Goal: Complete application form: Complete application form

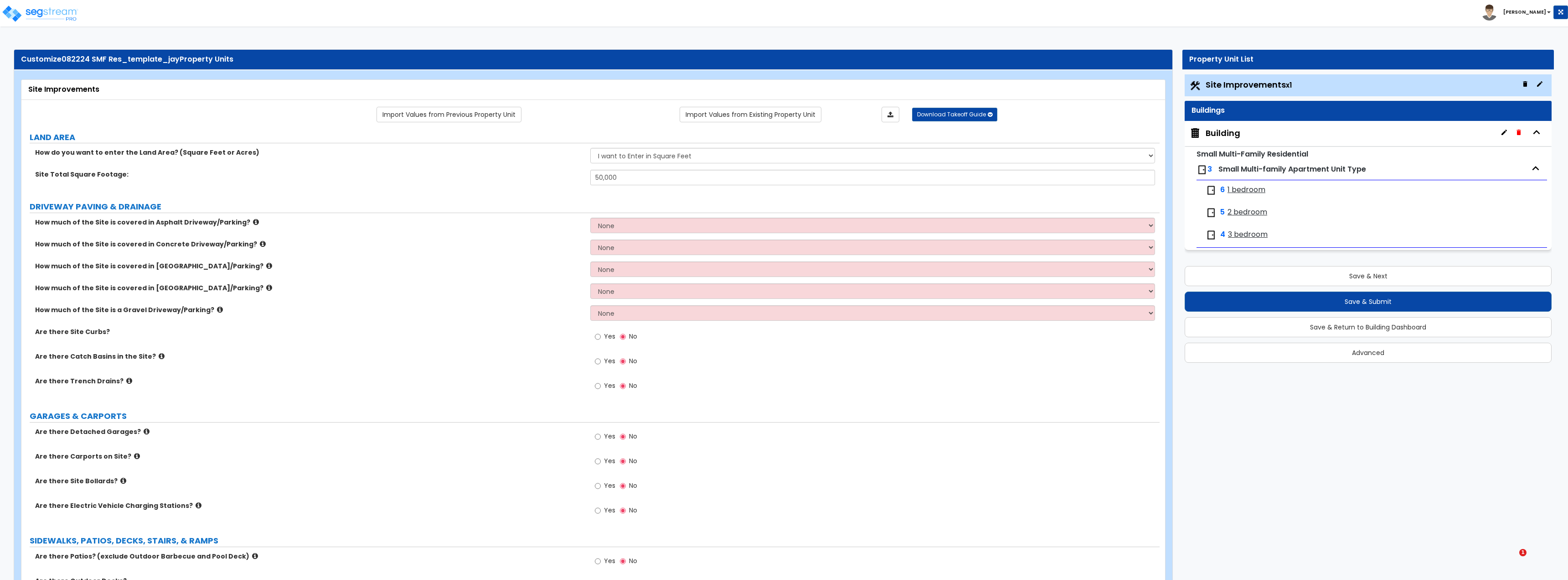
select select "2"
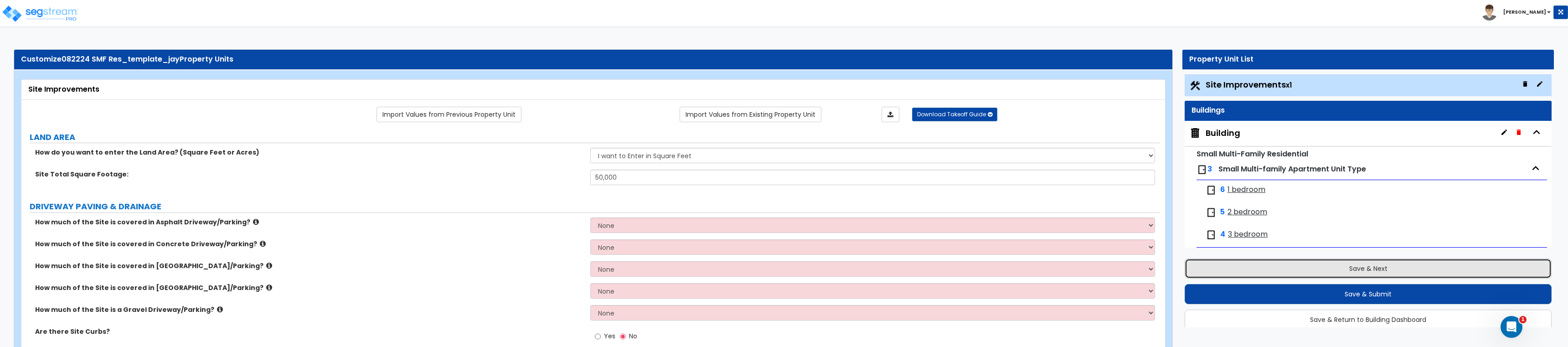
click at [1325, 266] on button "Save & Next" at bounding box center [1368, 269] width 367 height 20
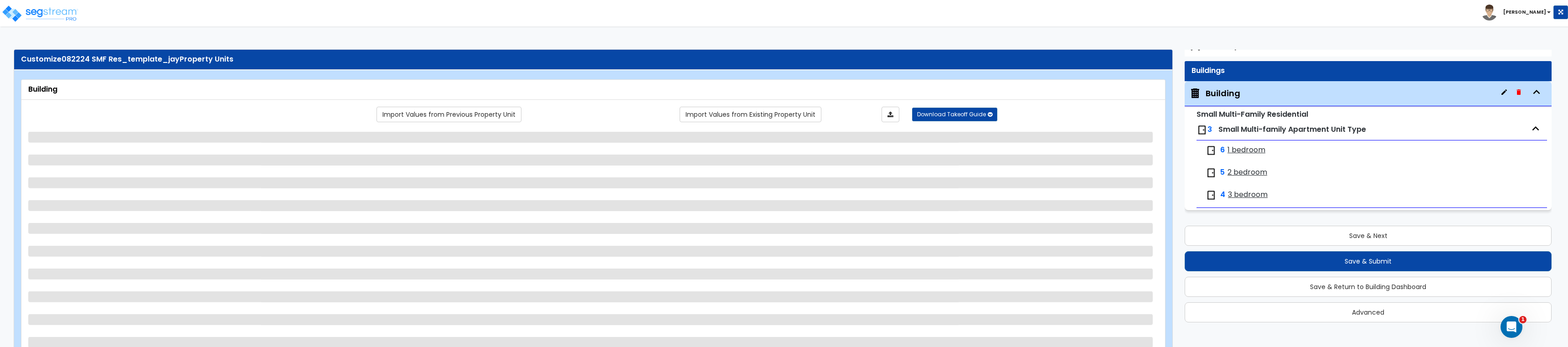
scroll to position [36, 0]
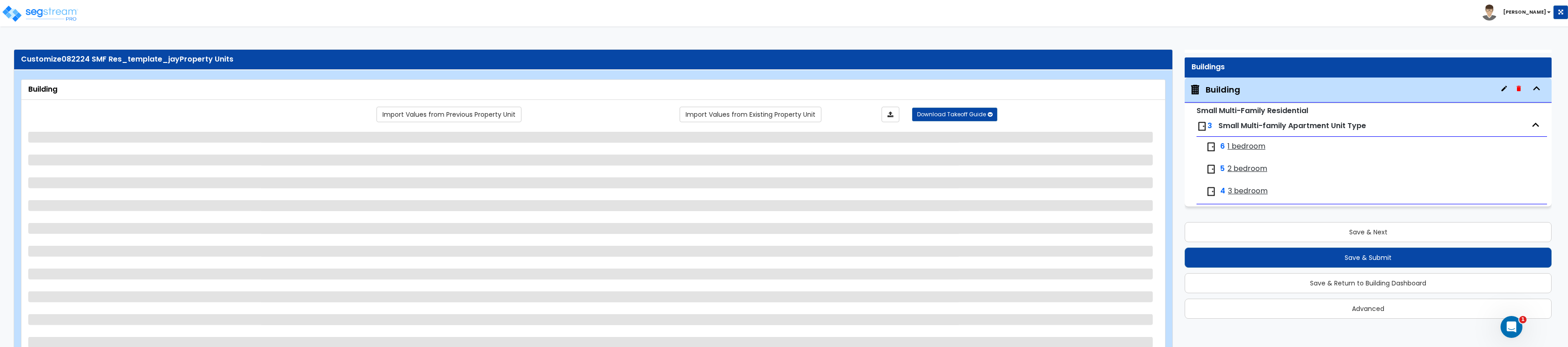
select select "2"
select select "1"
select select "2"
select select "5"
select select "2"
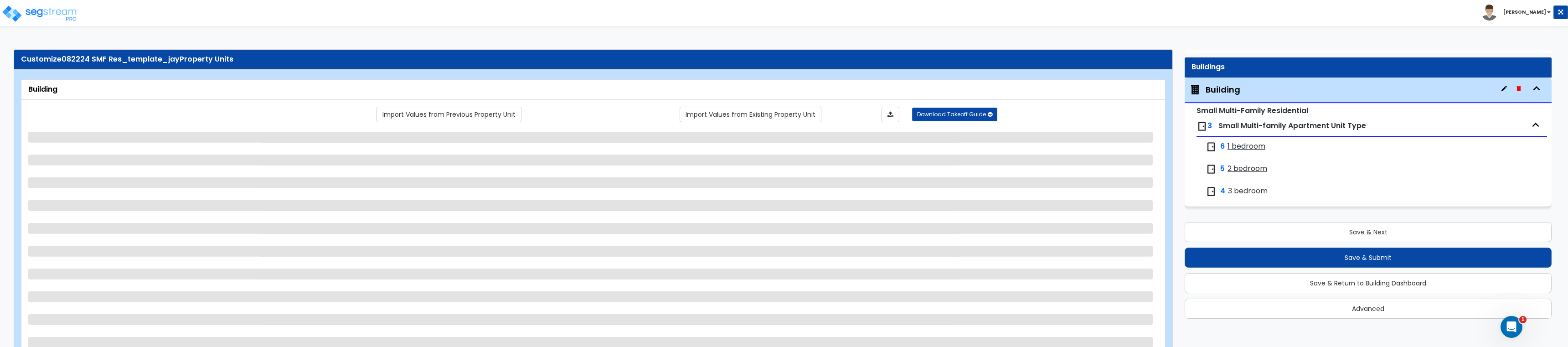
select select "2"
select select "1"
select select "3"
select select "12"
select select "3"
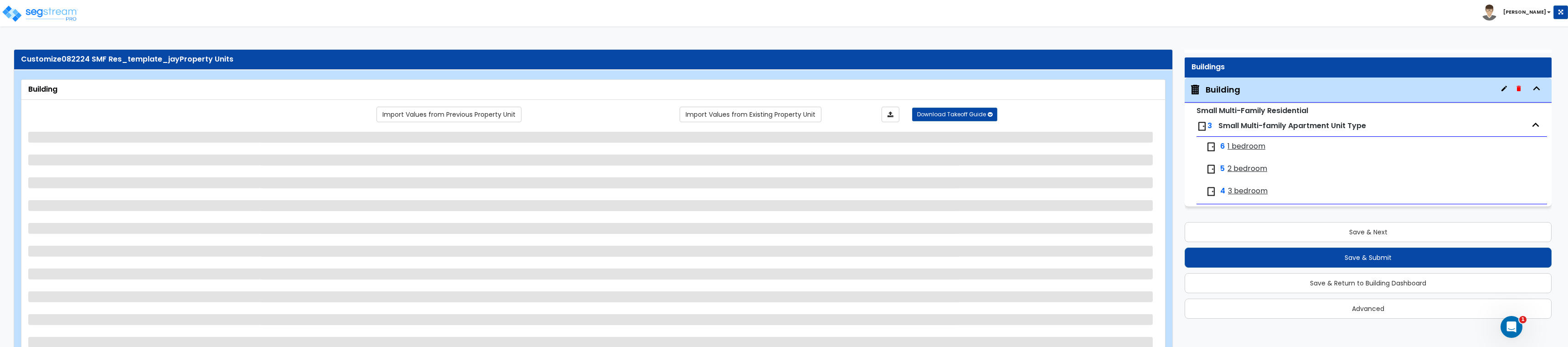
select select "1"
select select "3"
select select "2"
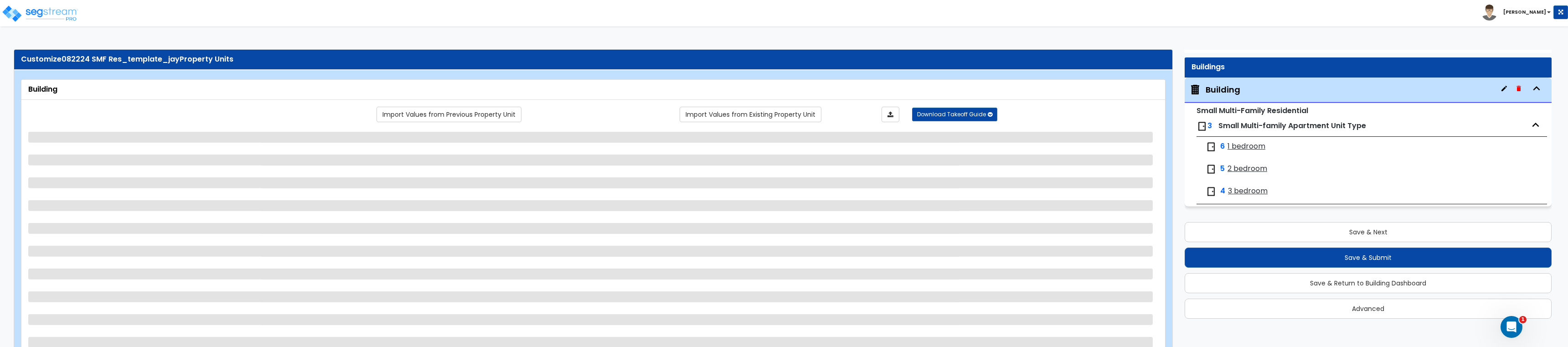
select select "3"
select select "2"
select select "1"
select select "2"
select select "1"
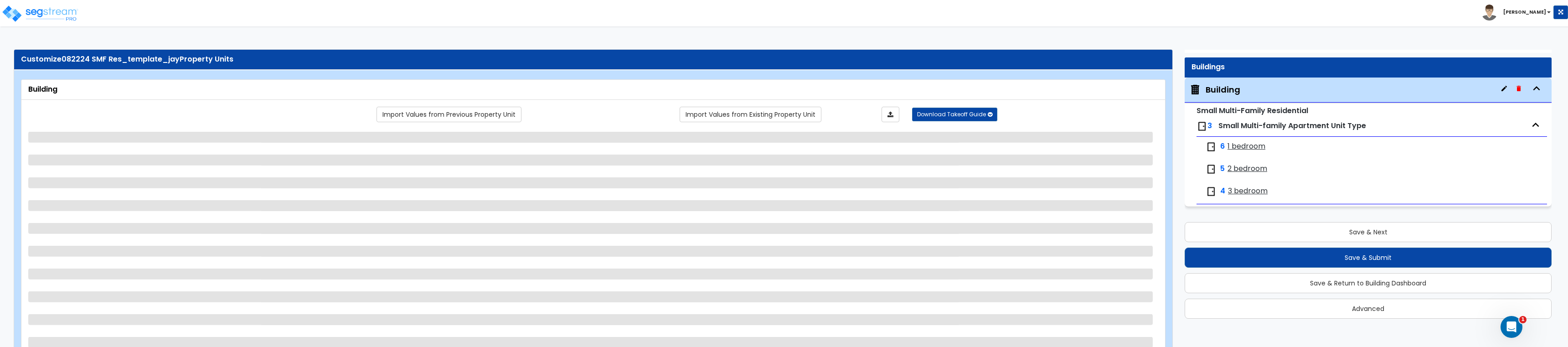
select select "1"
select select "2"
select select "1"
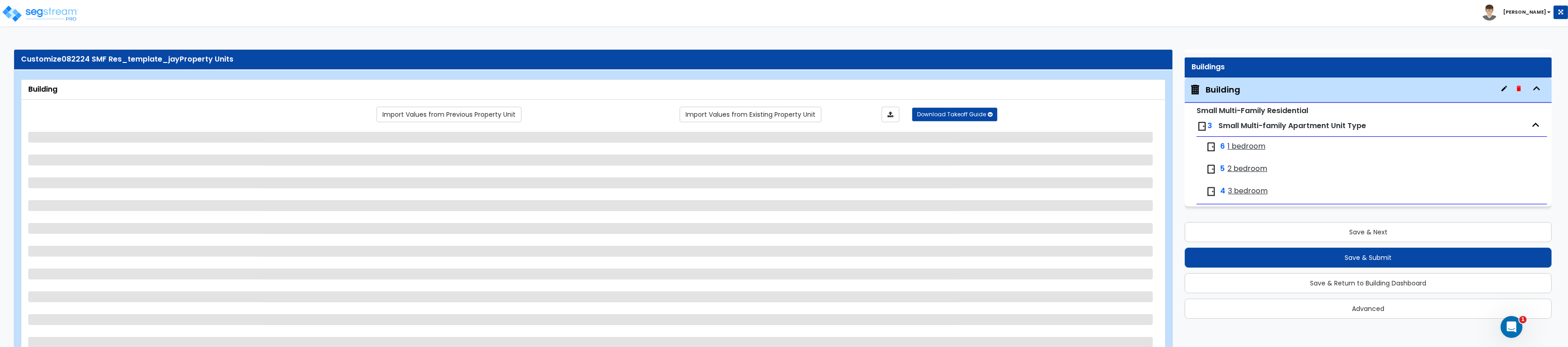
select select "3"
select select "1"
select select "2"
select select "3"
select select "2"
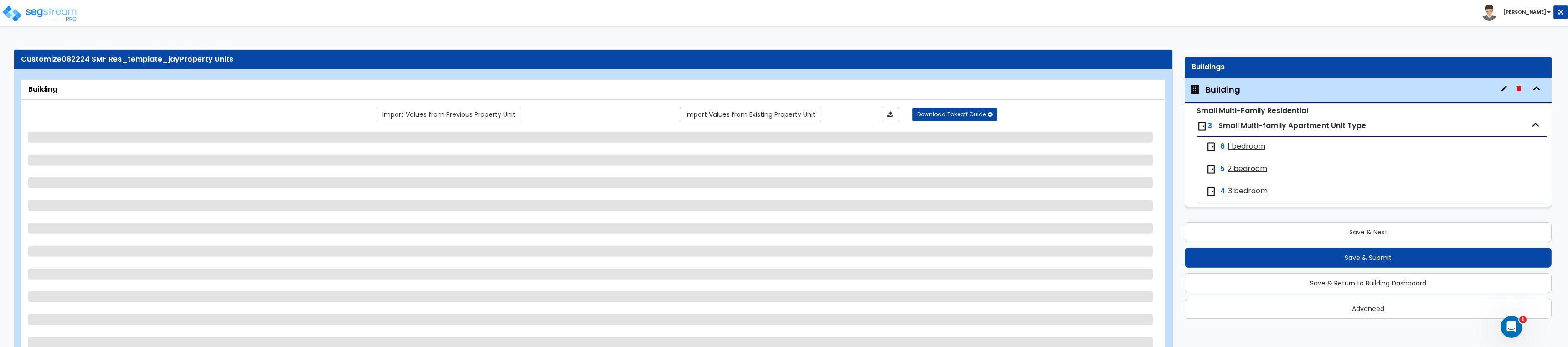
select select "1"
select select "2"
select select "7"
select select "8"
select select "2"
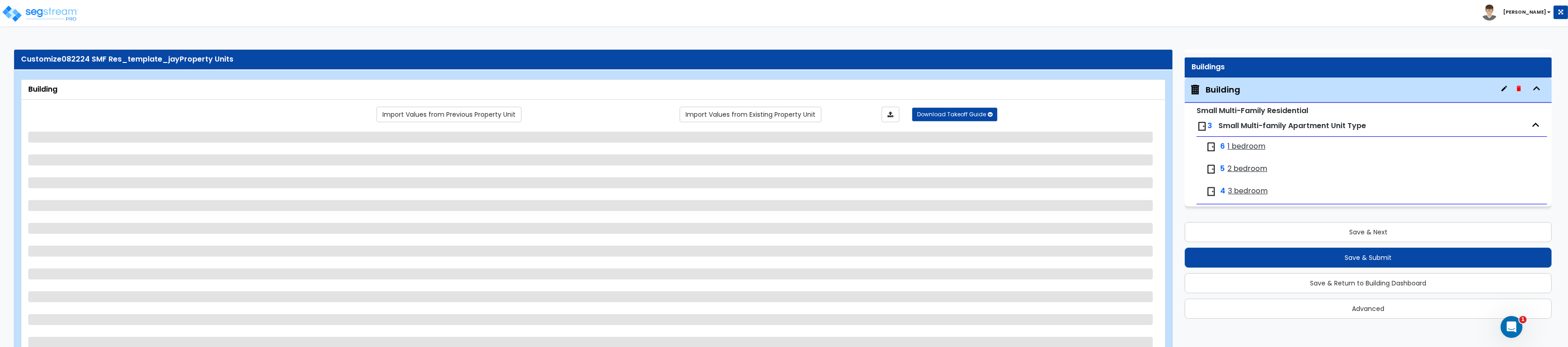
select select "1"
select select "4"
select select "3"
select select "1"
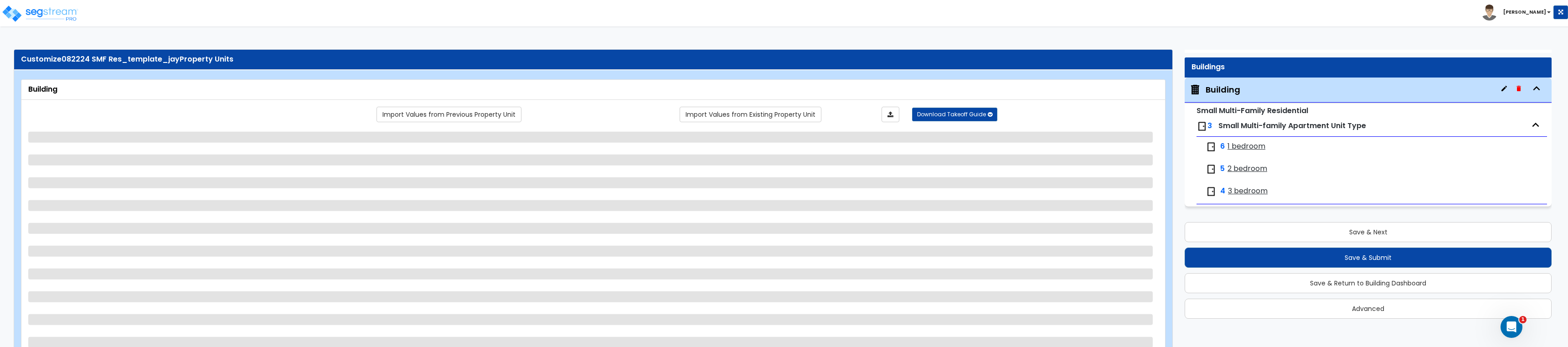
select select "1"
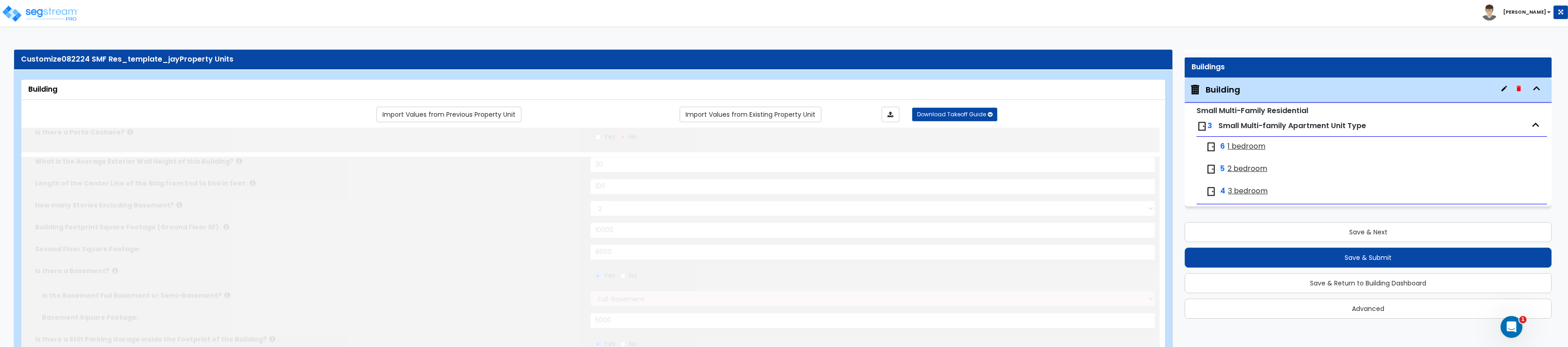
radio input "true"
type input "3,000"
select select "1"
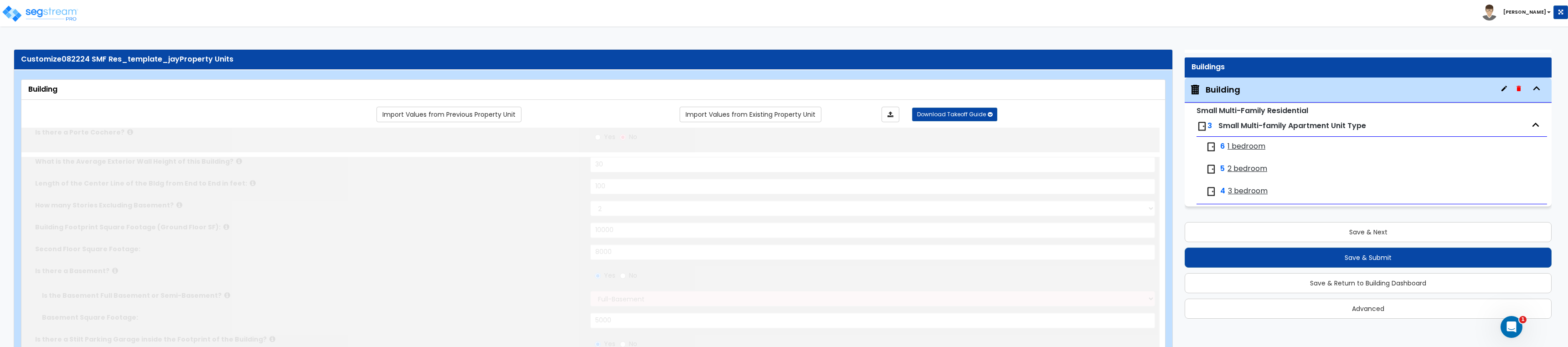
radio input "true"
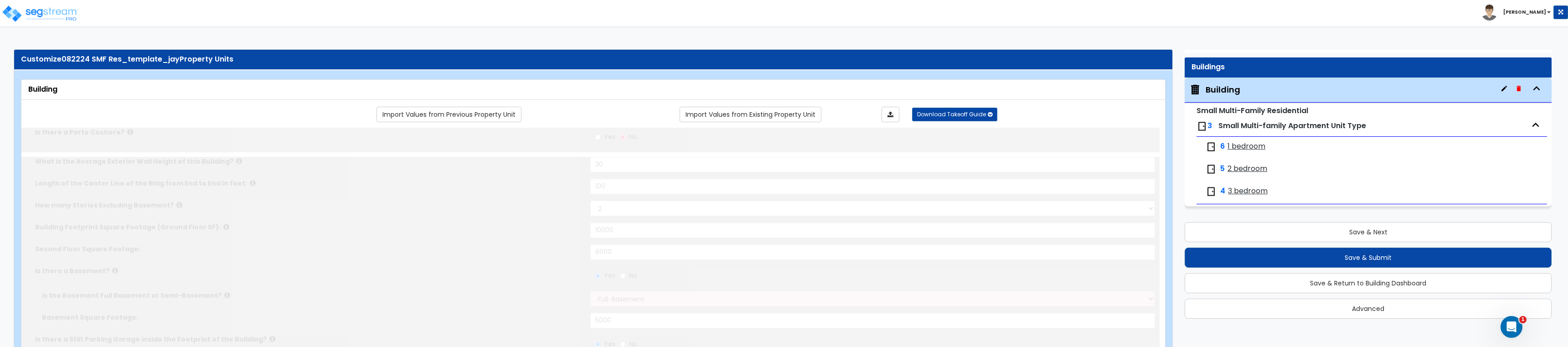
radio input "true"
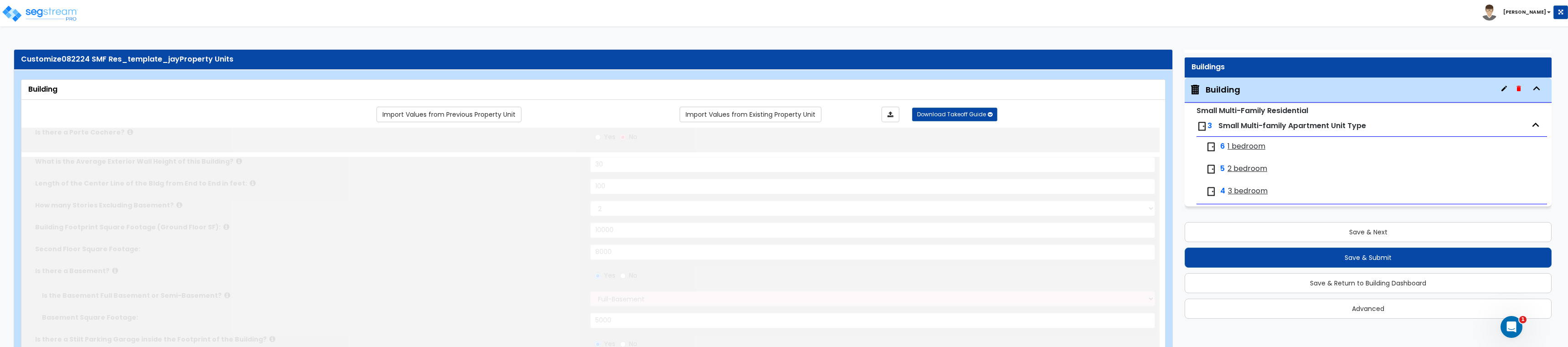
radio input "true"
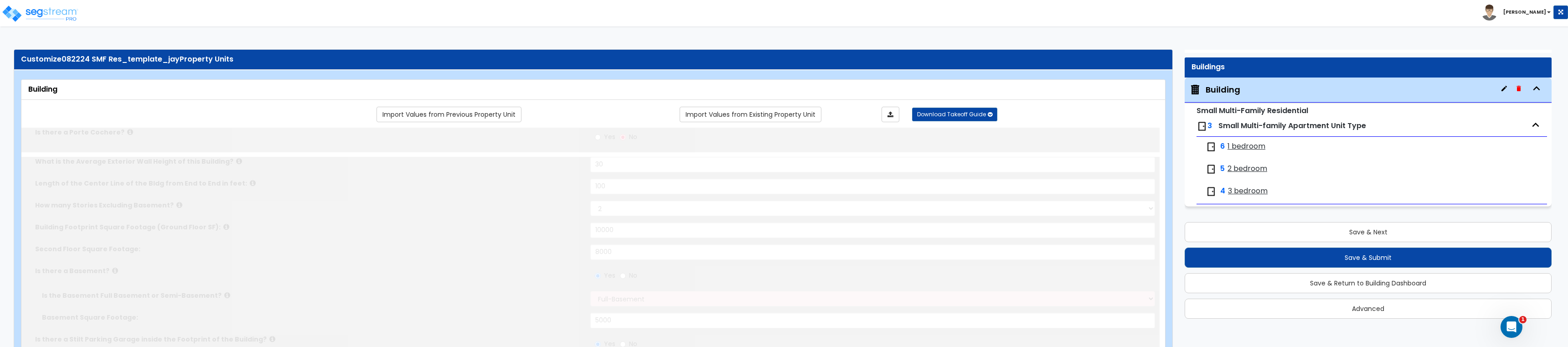
radio input "true"
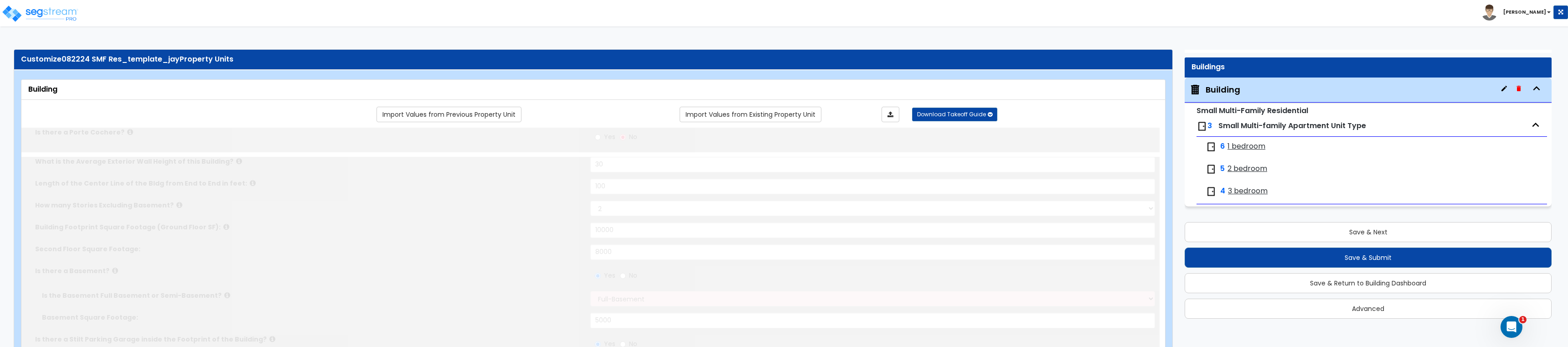
radio input "true"
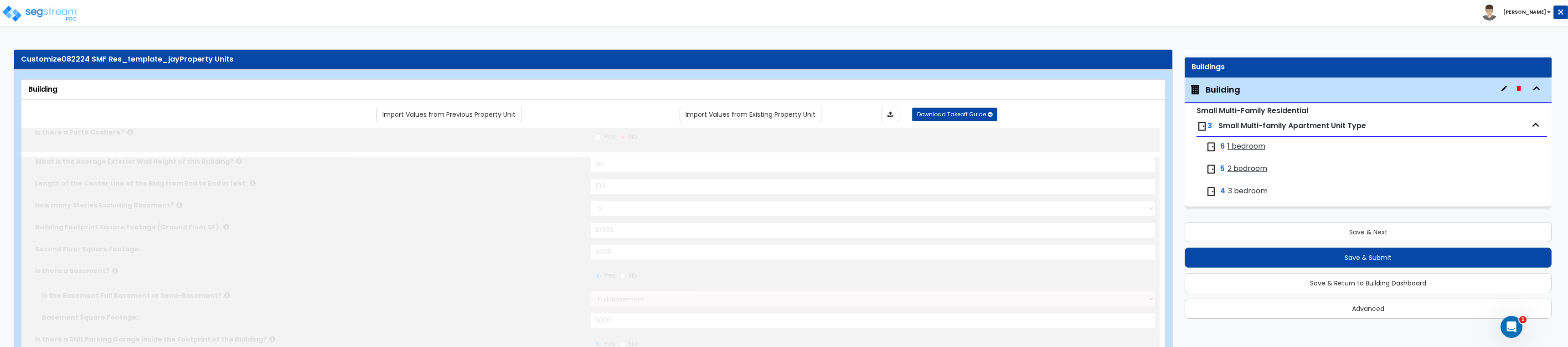
radio input "true"
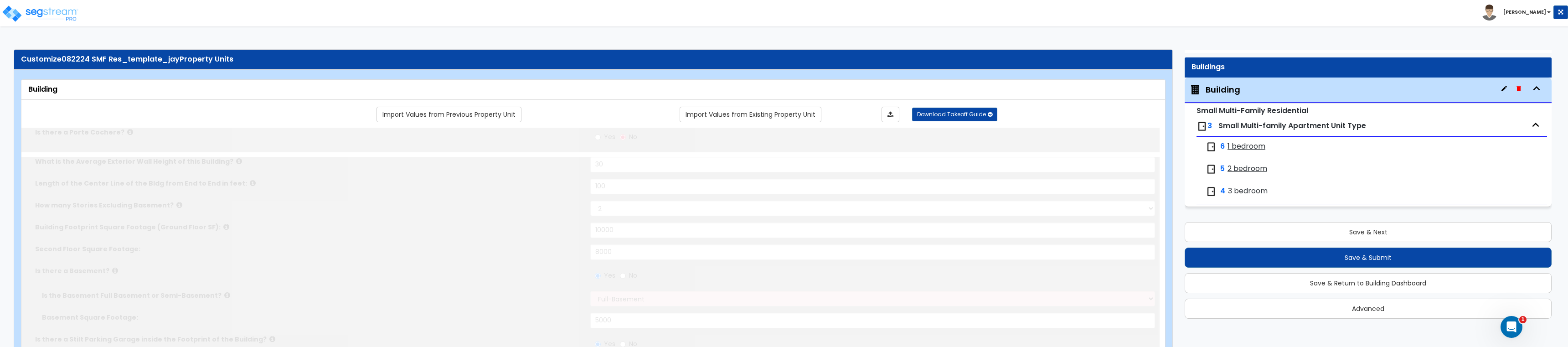
radio input "true"
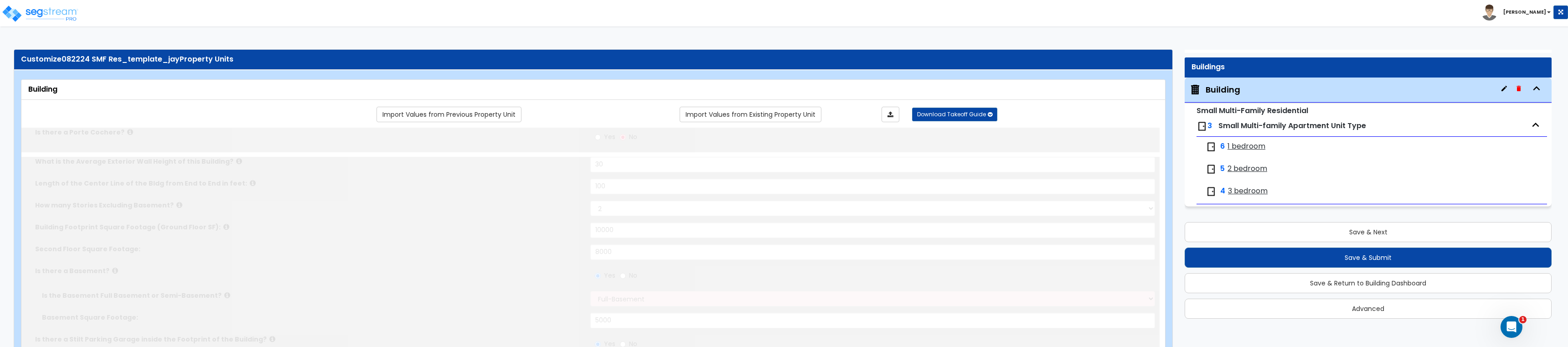
radio input "true"
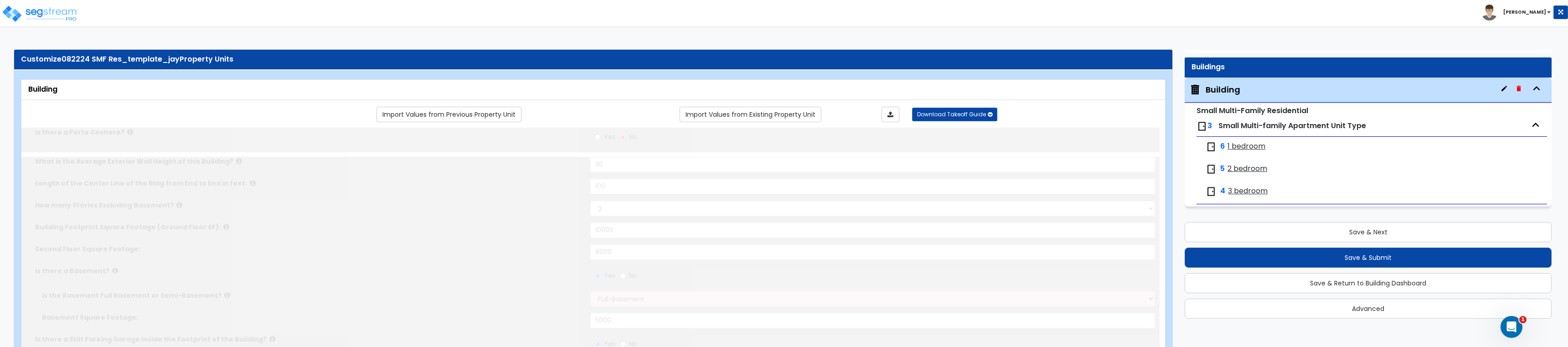
radio input "true"
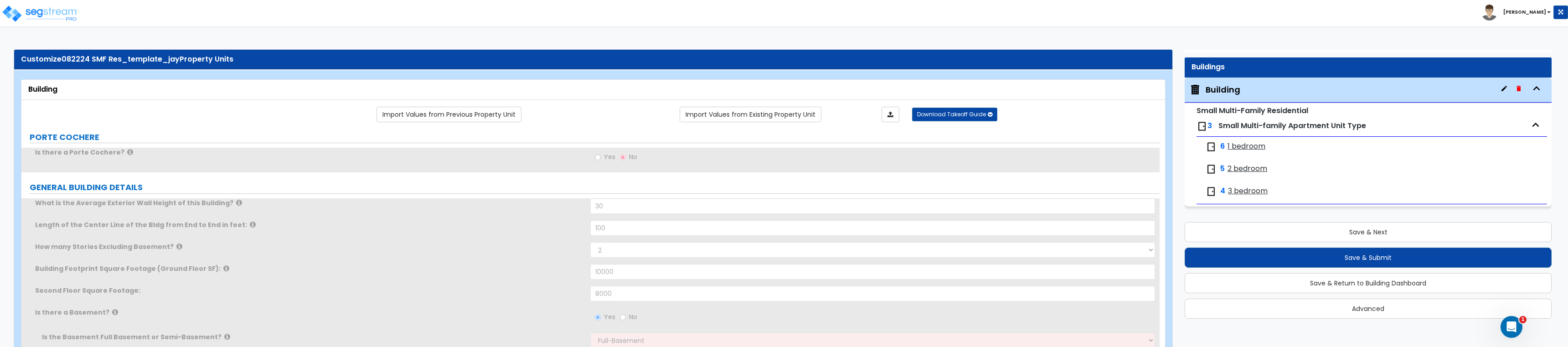
radio input "true"
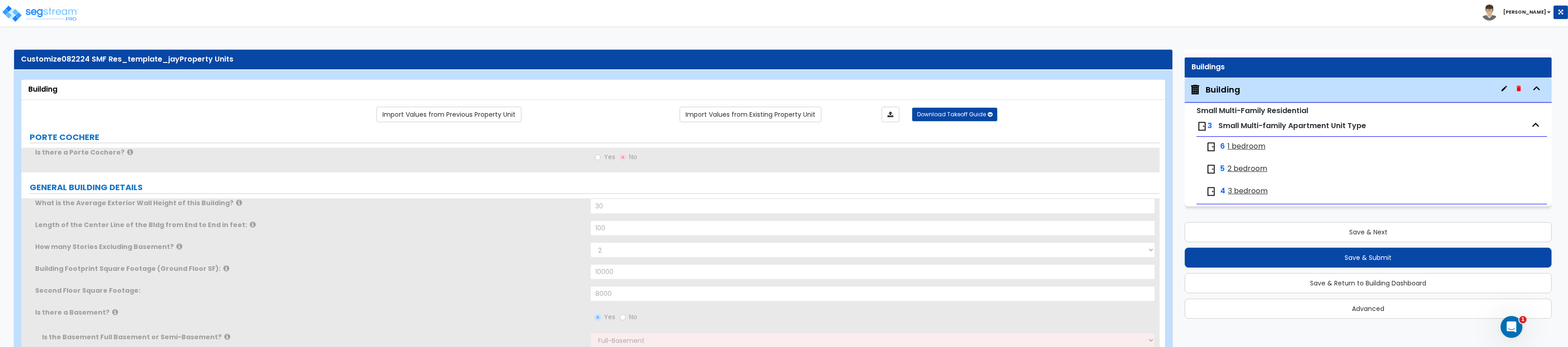
radio input "true"
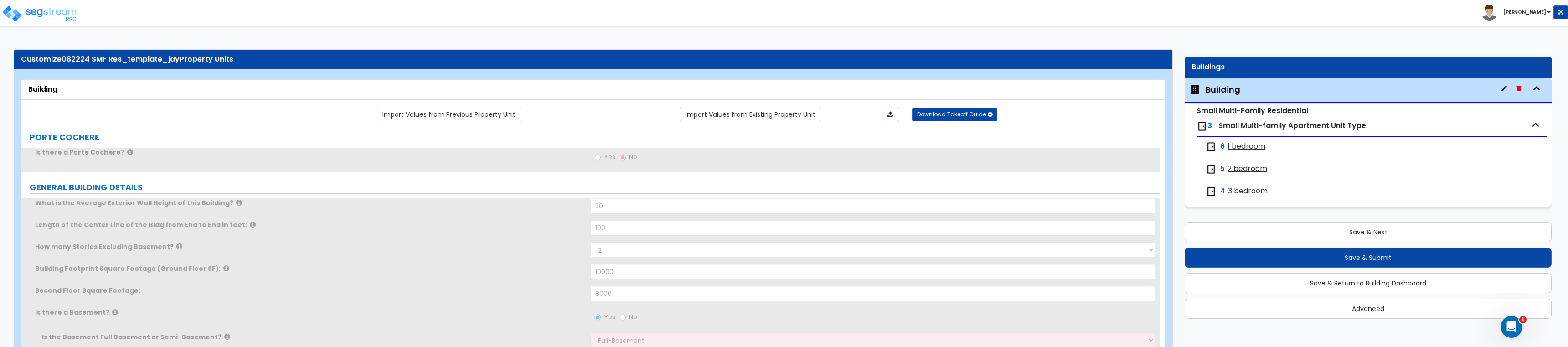
radio input "true"
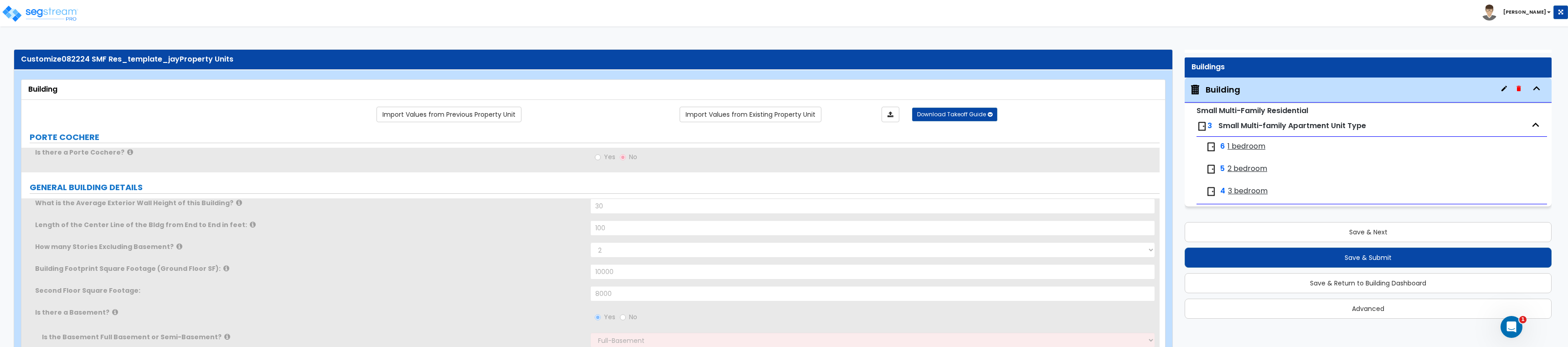
radio input "true"
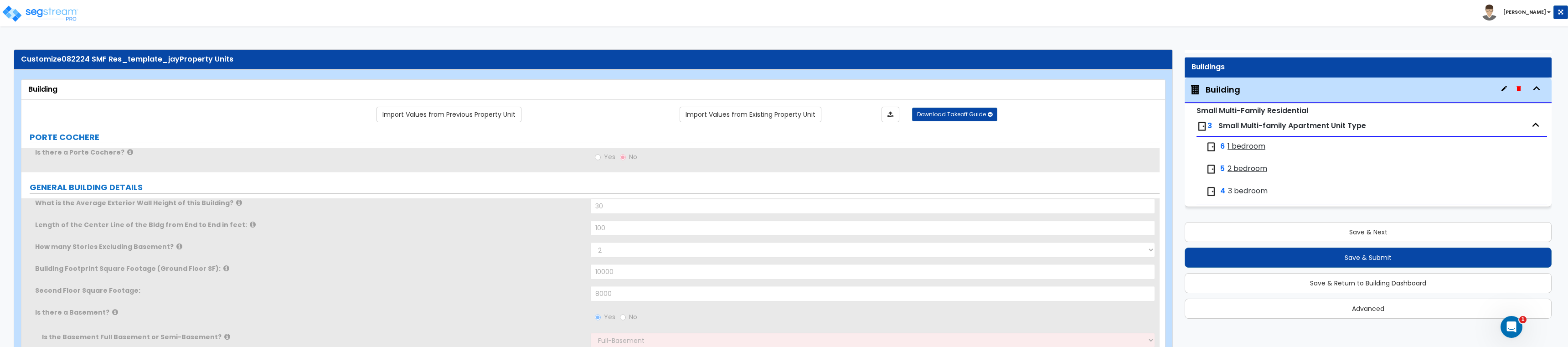
radio input "true"
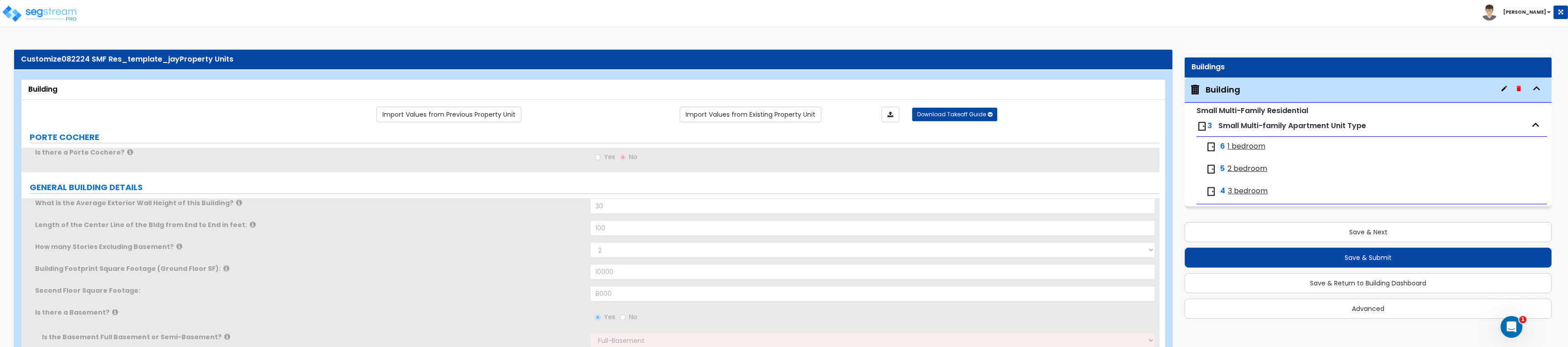
radio input "true"
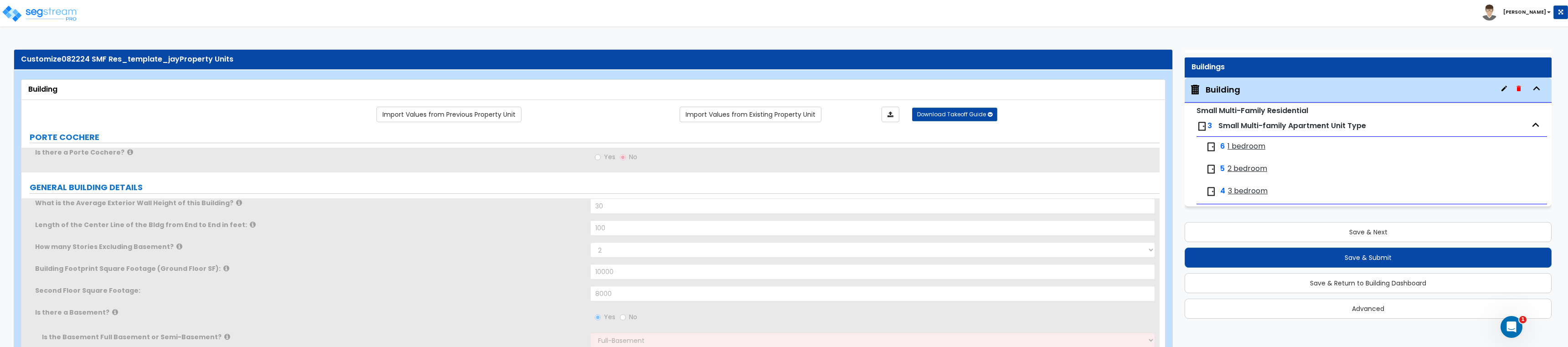
radio input "true"
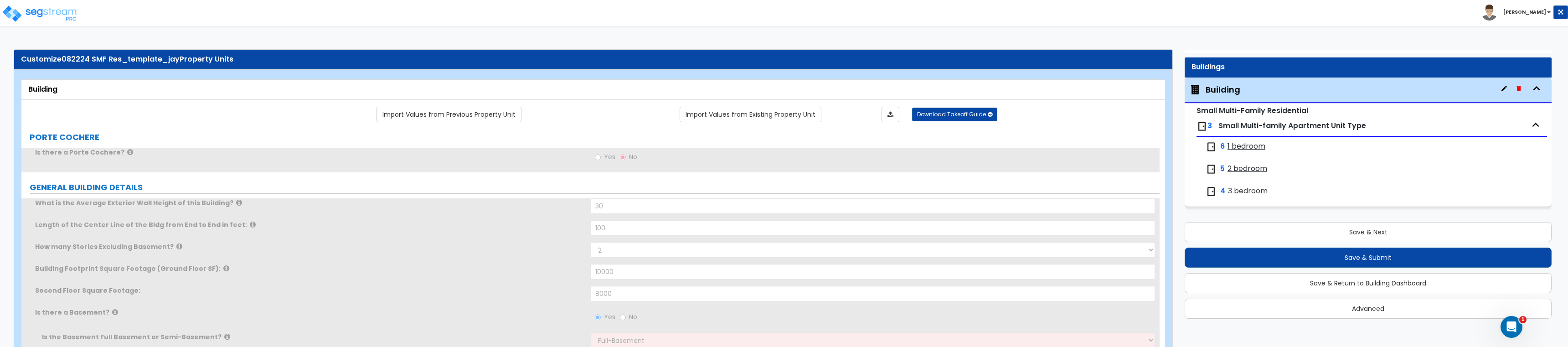
radio input "true"
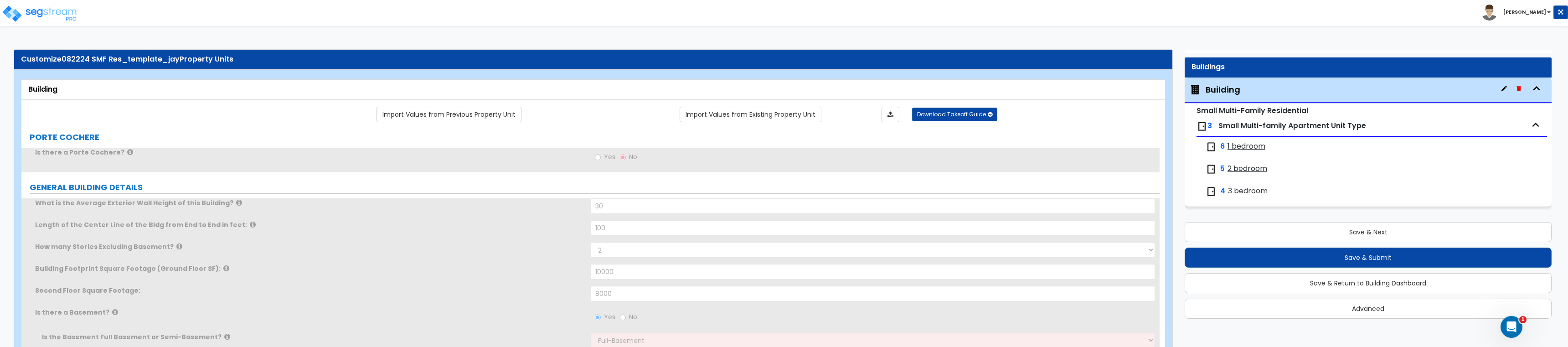
radio input "true"
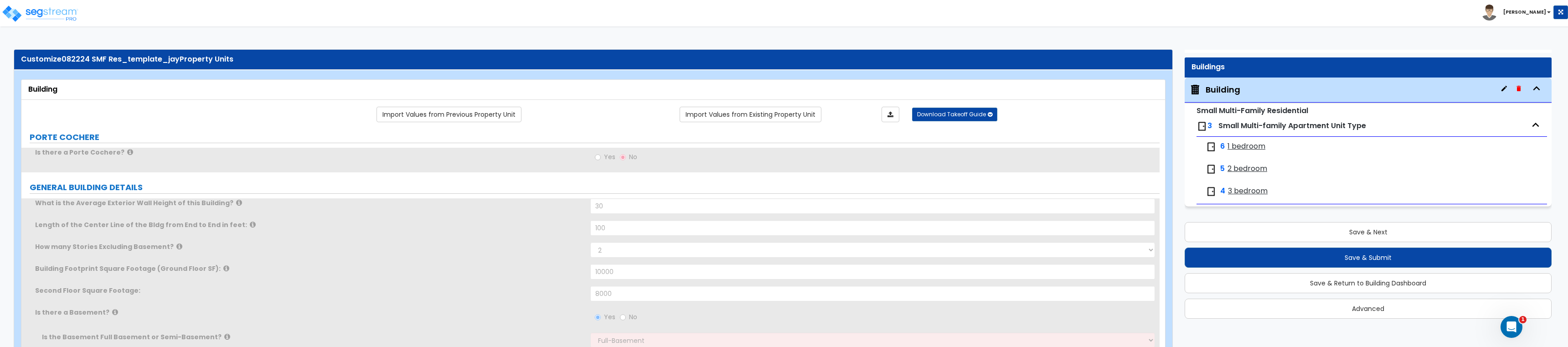
radio input "true"
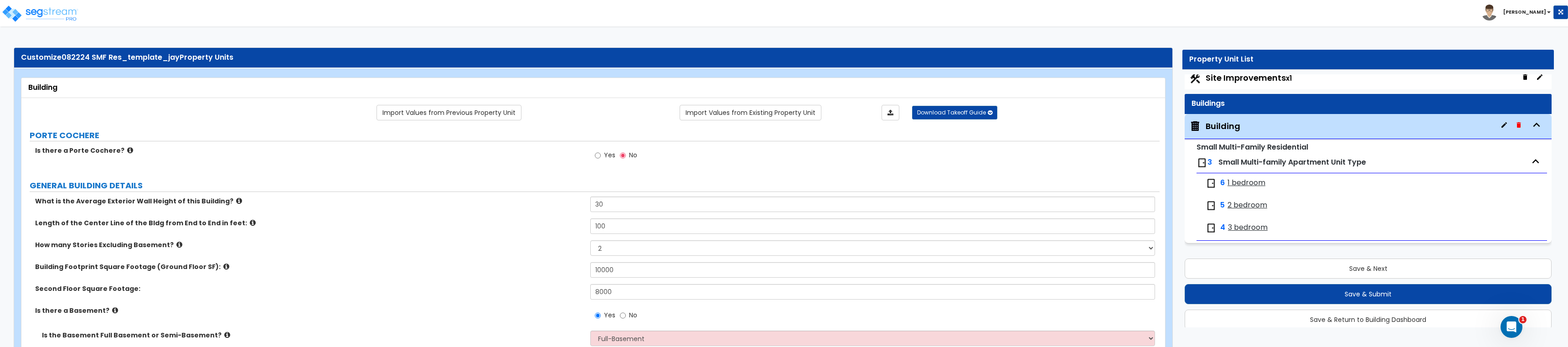
scroll to position [0, 0]
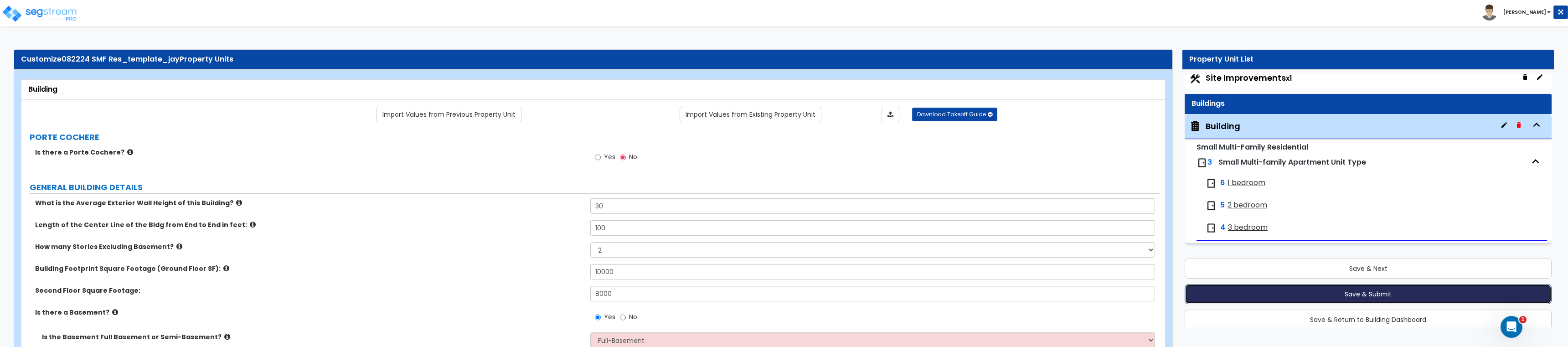
click at [1363, 295] on button "Save & Submit" at bounding box center [1368, 294] width 367 height 20
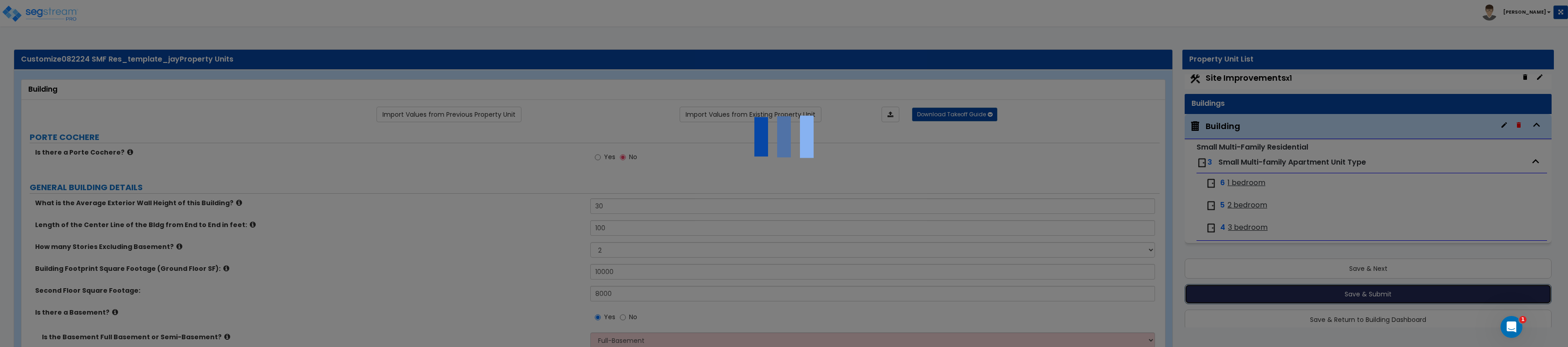
radio input "true"
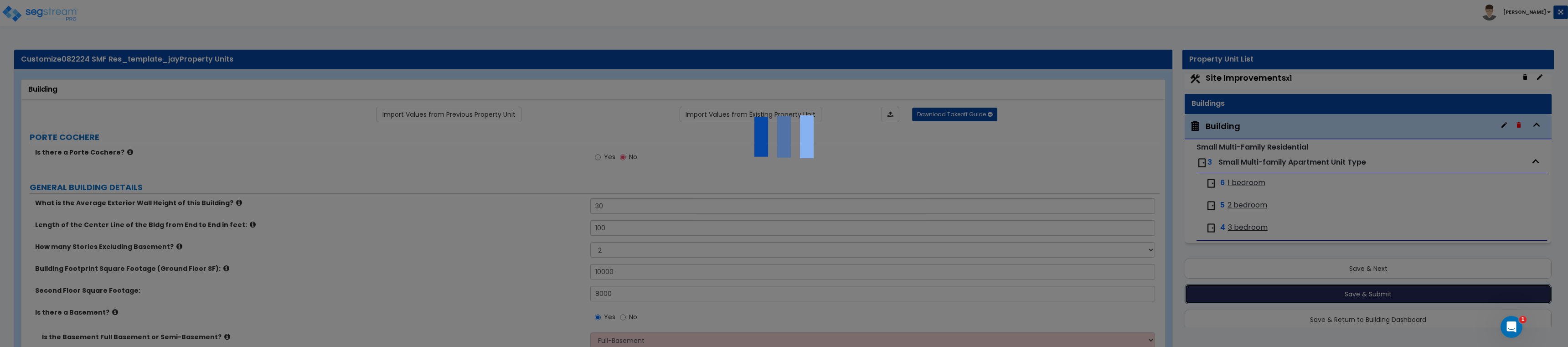
radio input "true"
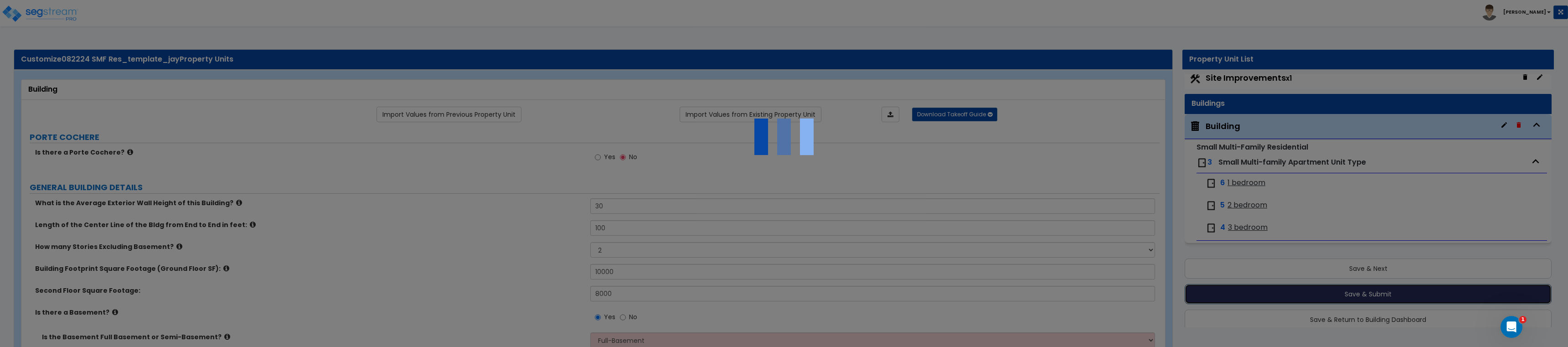
radio input "true"
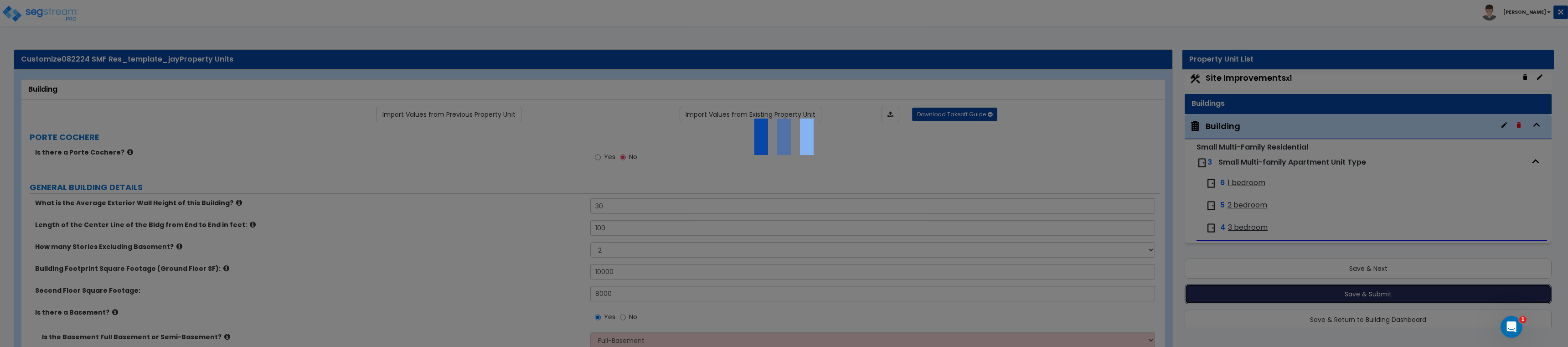
radio input "true"
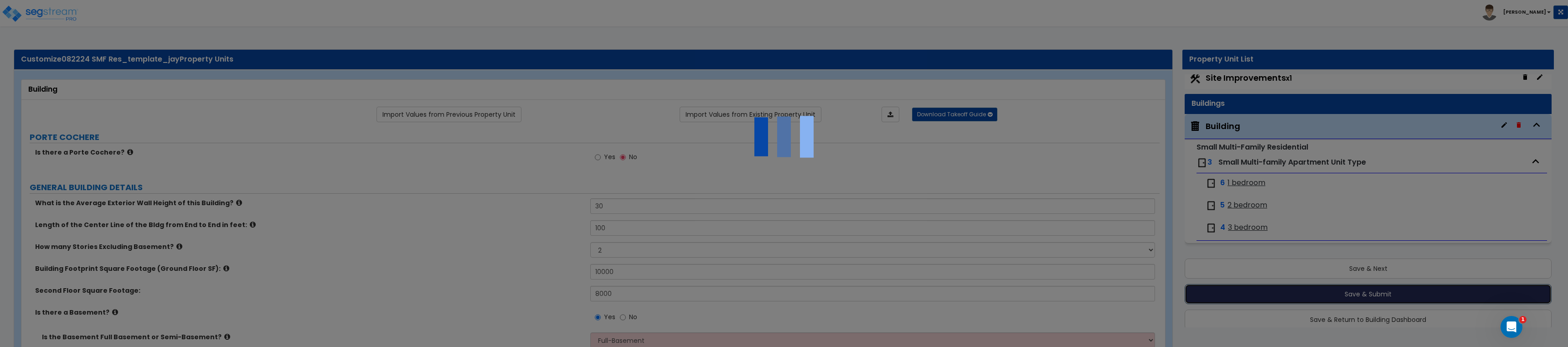
radio input "true"
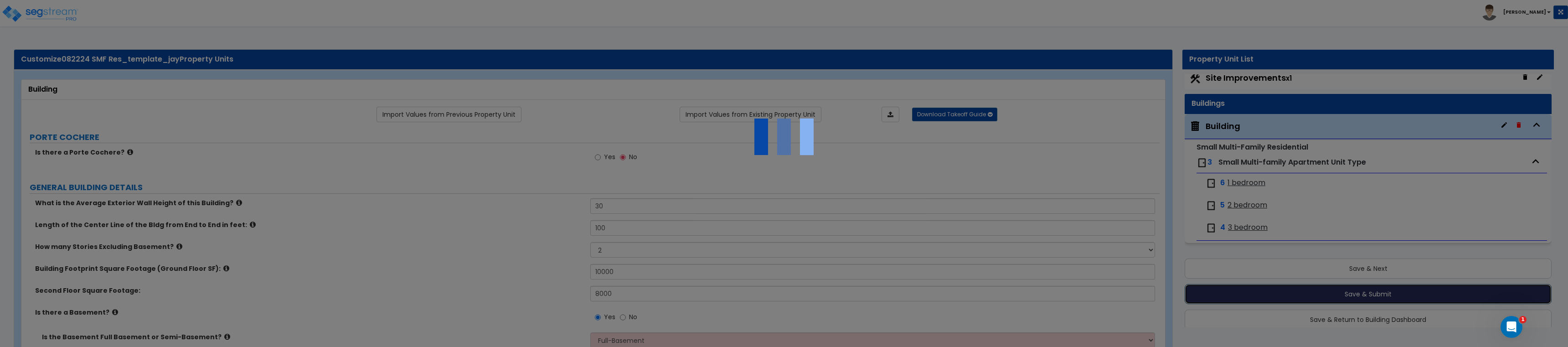
radio input "true"
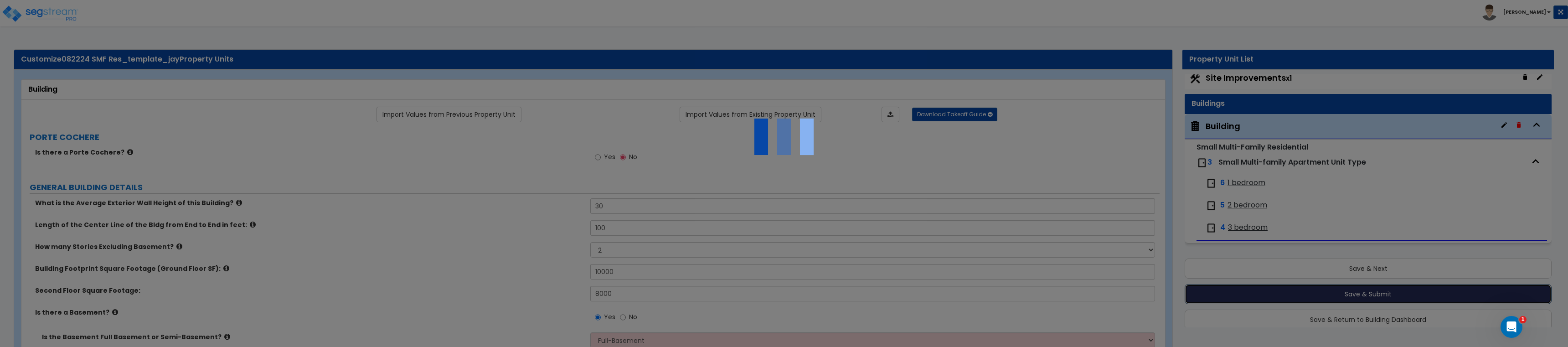
radio input "true"
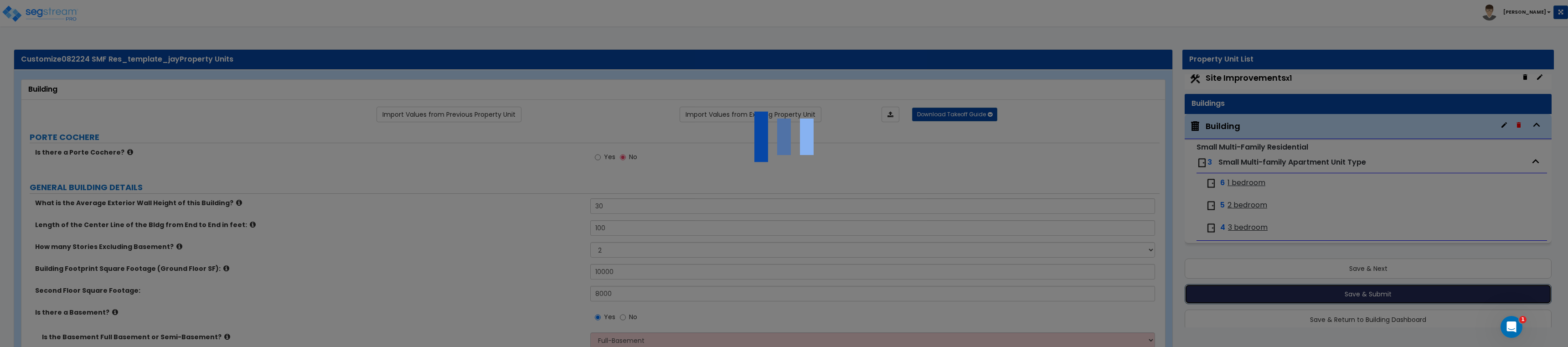
radio input "true"
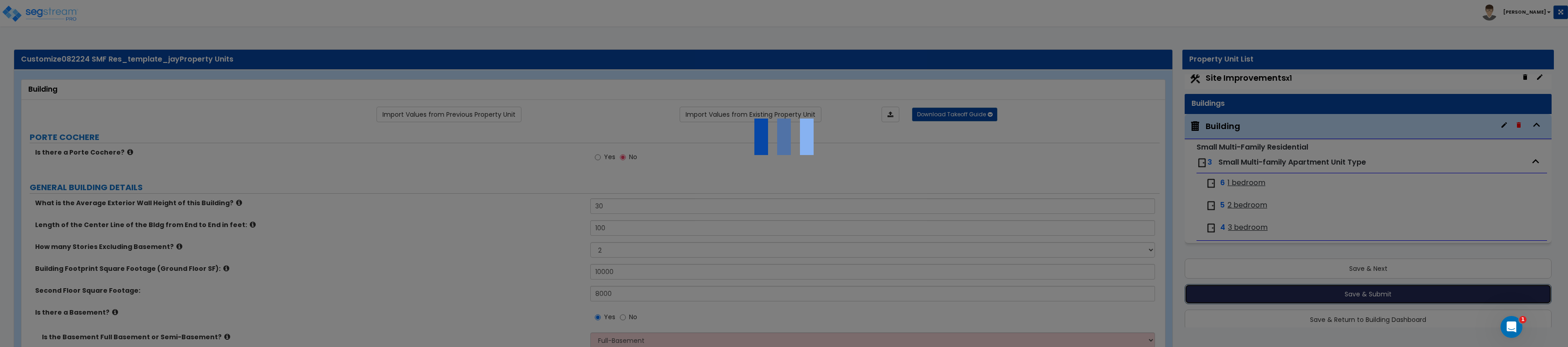
radio input "true"
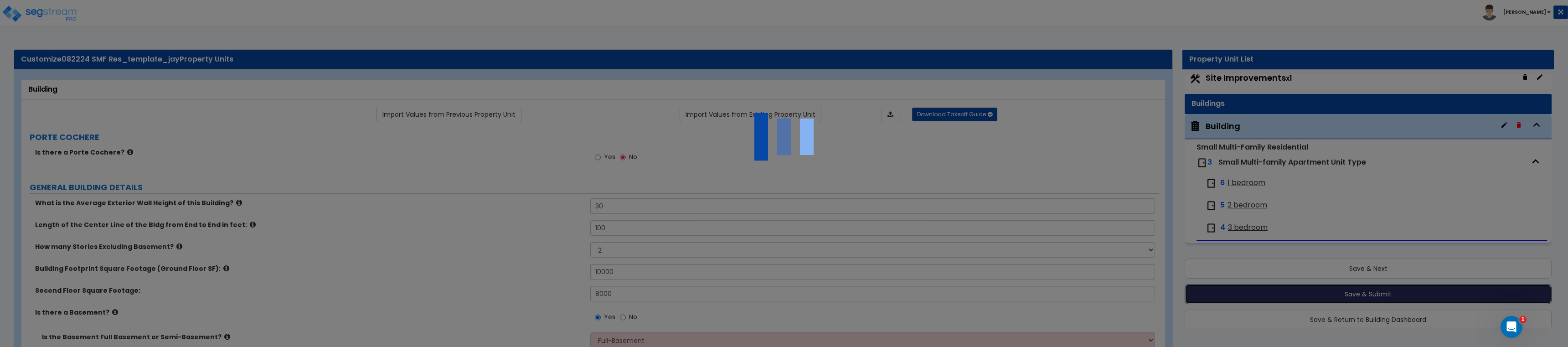
radio input "true"
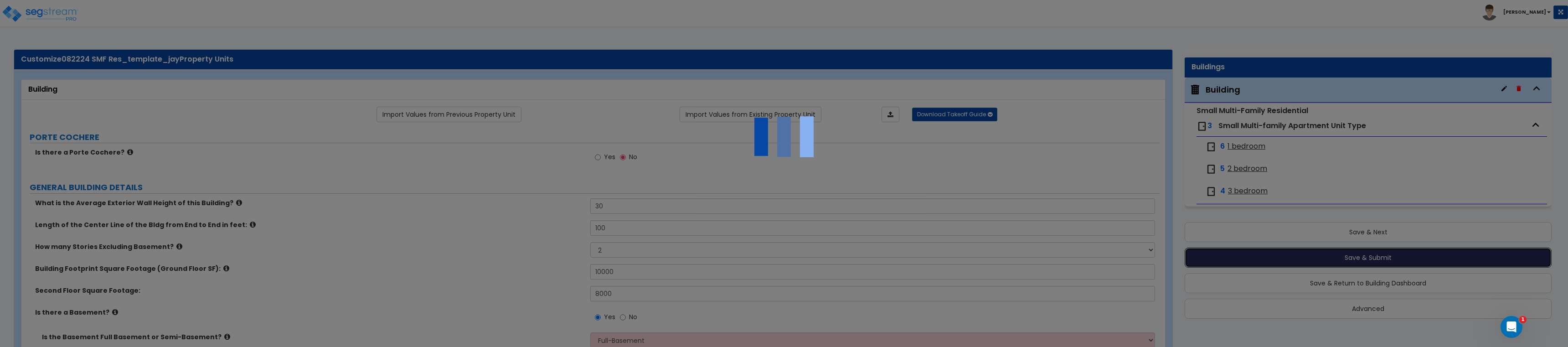
radio input "true"
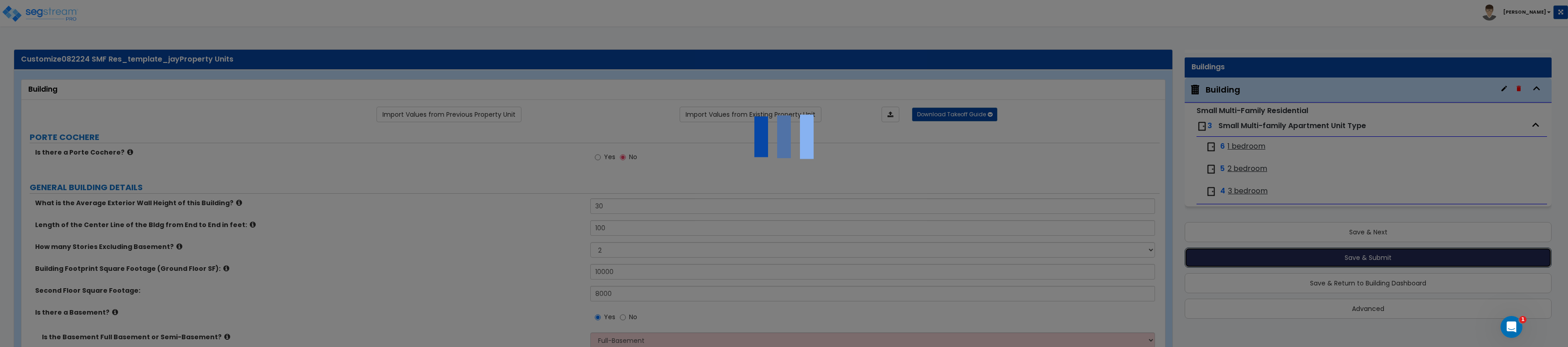
radio input "true"
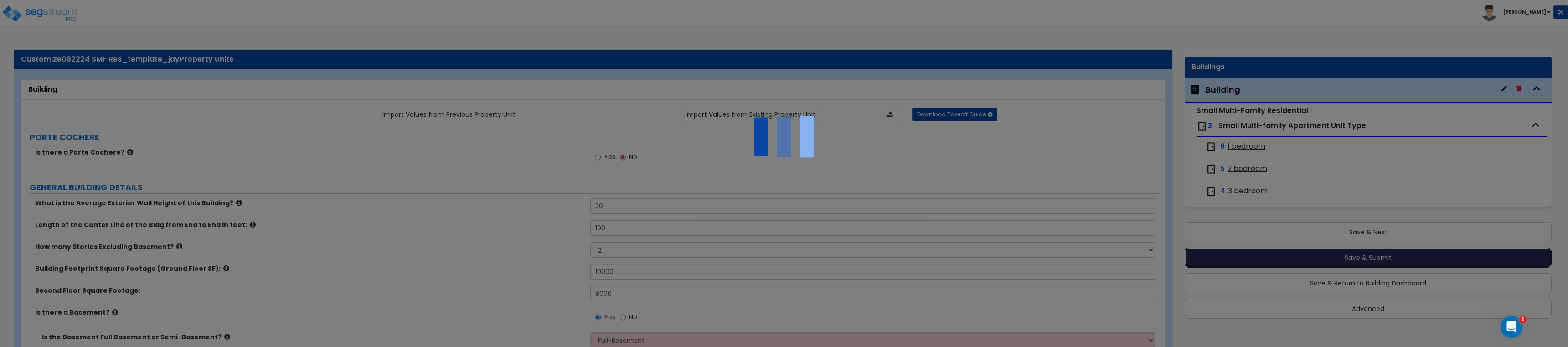
radio input "true"
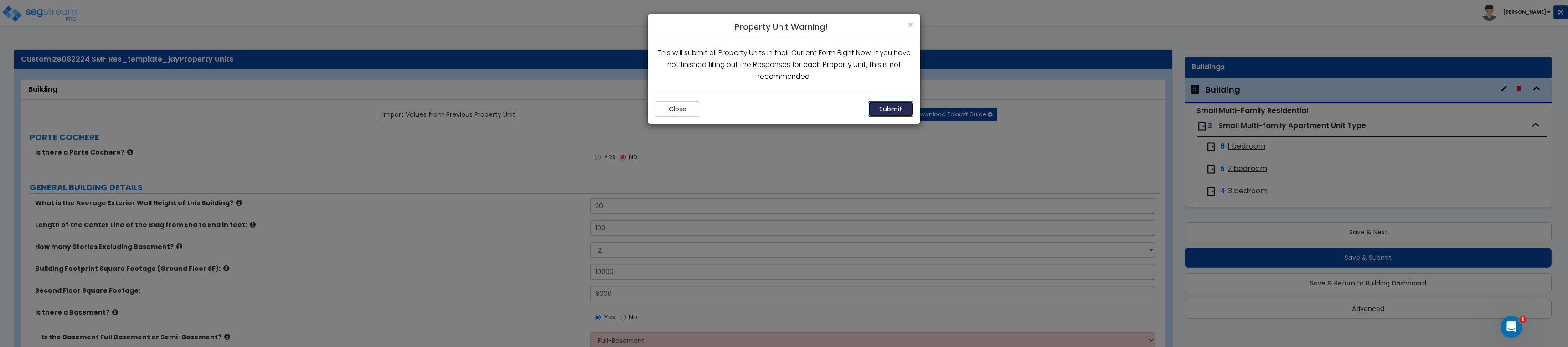
click at [898, 106] on button "Submit" at bounding box center [890, 109] width 45 height 15
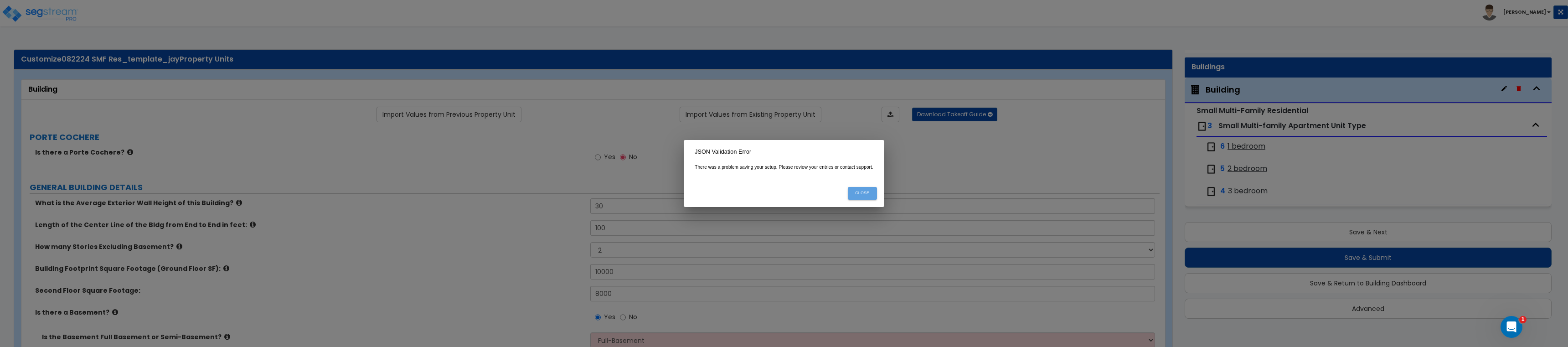
click at [867, 197] on button "Close" at bounding box center [862, 193] width 29 height 12
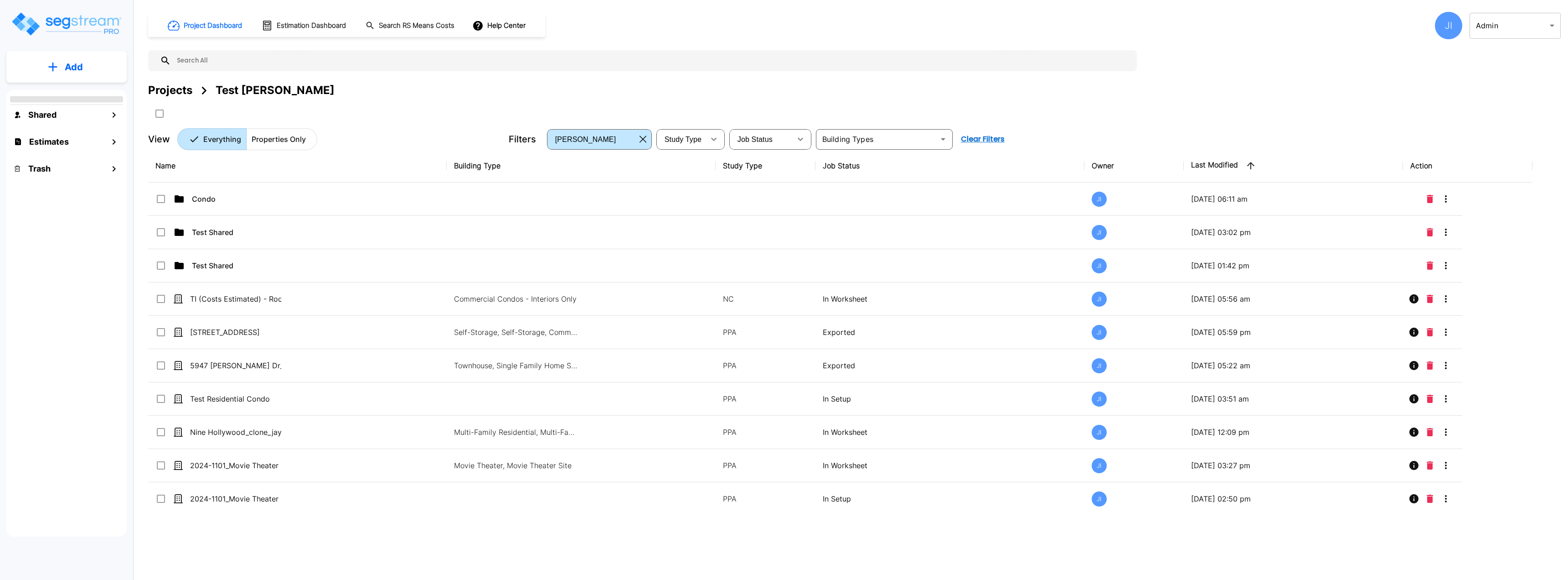
click at [1448, 25] on div "JI" at bounding box center [1448, 25] width 28 height 28
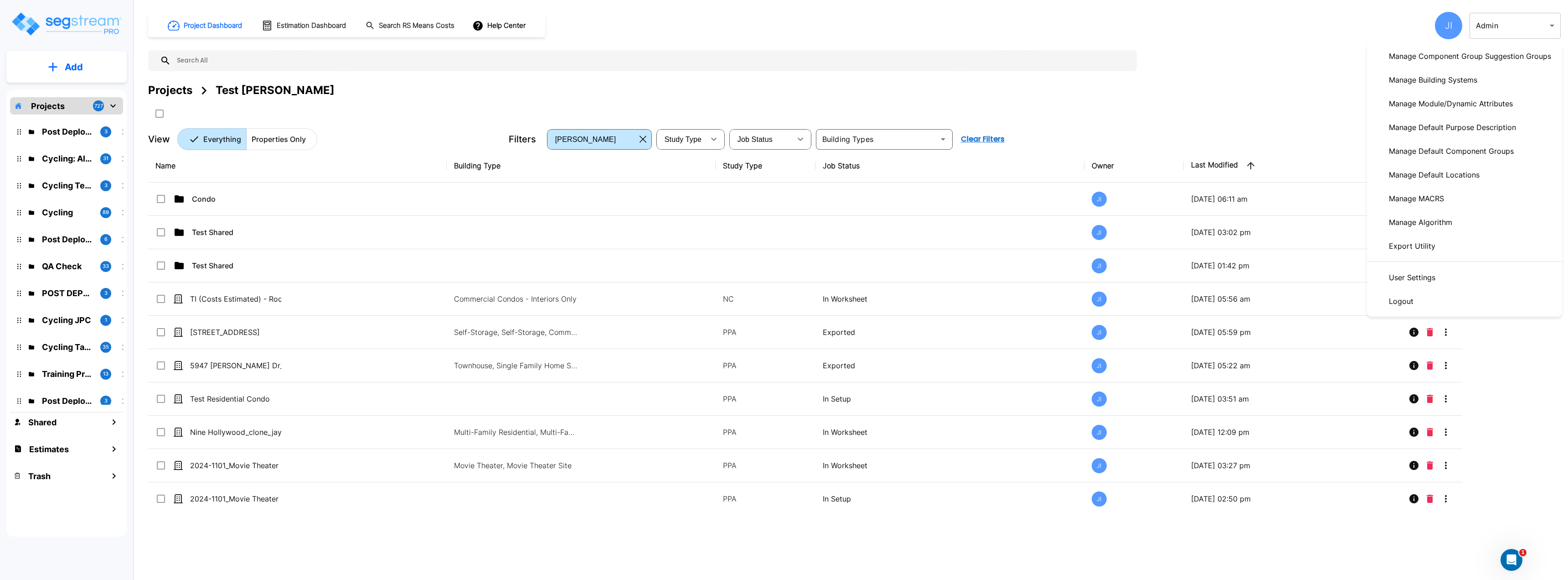
click at [1479, 110] on p "Manage Module/Dynamic Attributes" at bounding box center [1451, 103] width 132 height 19
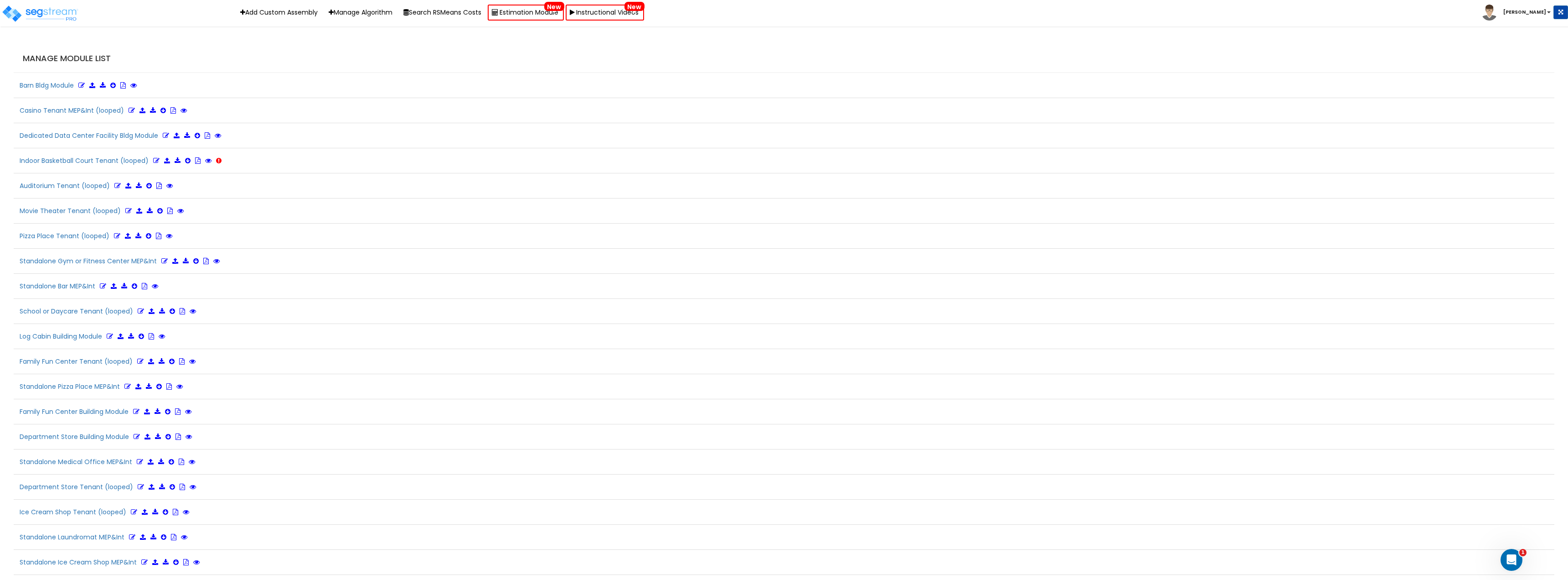
click at [1129, 64] on div "Manage Module List" at bounding box center [783, 59] width 1540 height 28
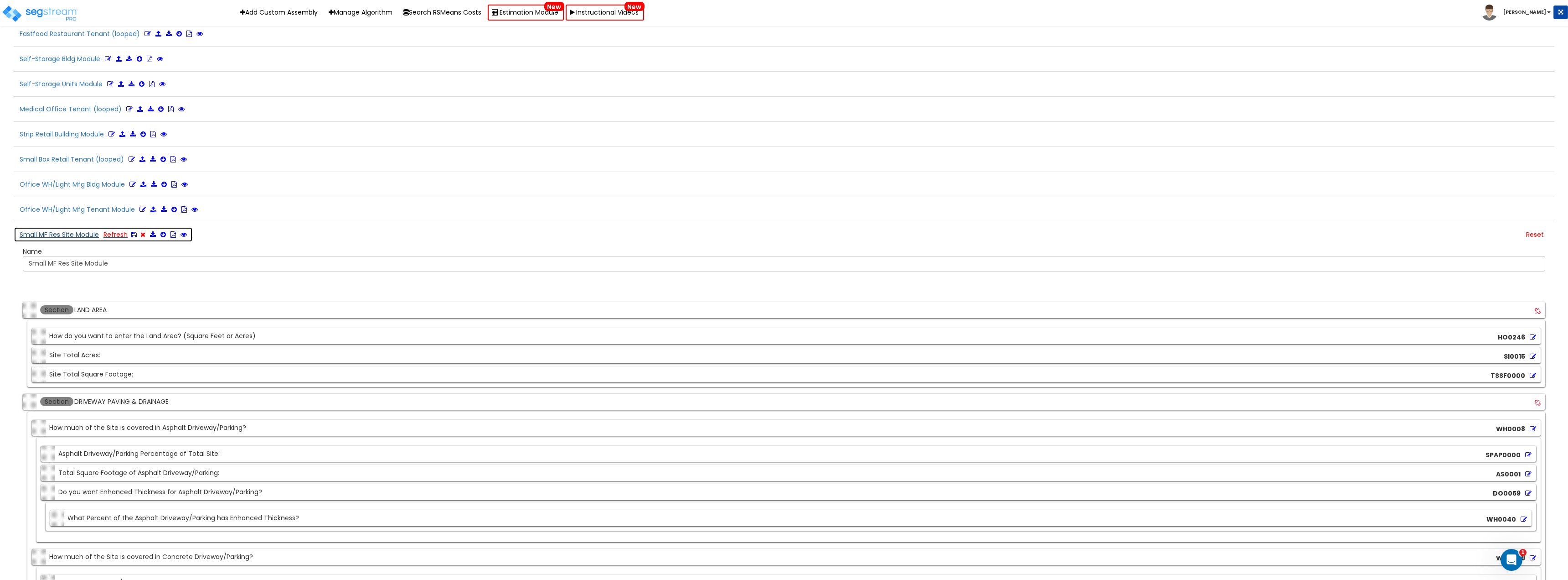
scroll to position [2206, 0]
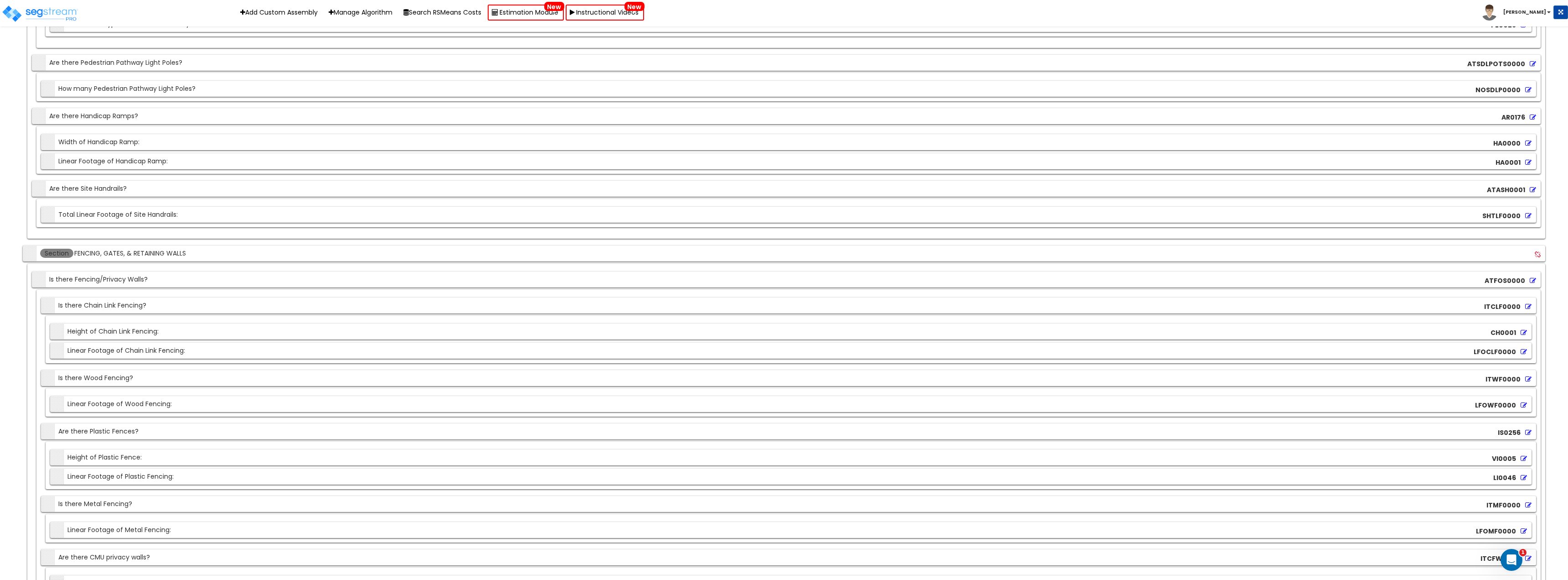
scroll to position [5535, 0]
